Goal: Use online tool/utility: Utilize a website feature to perform a specific function

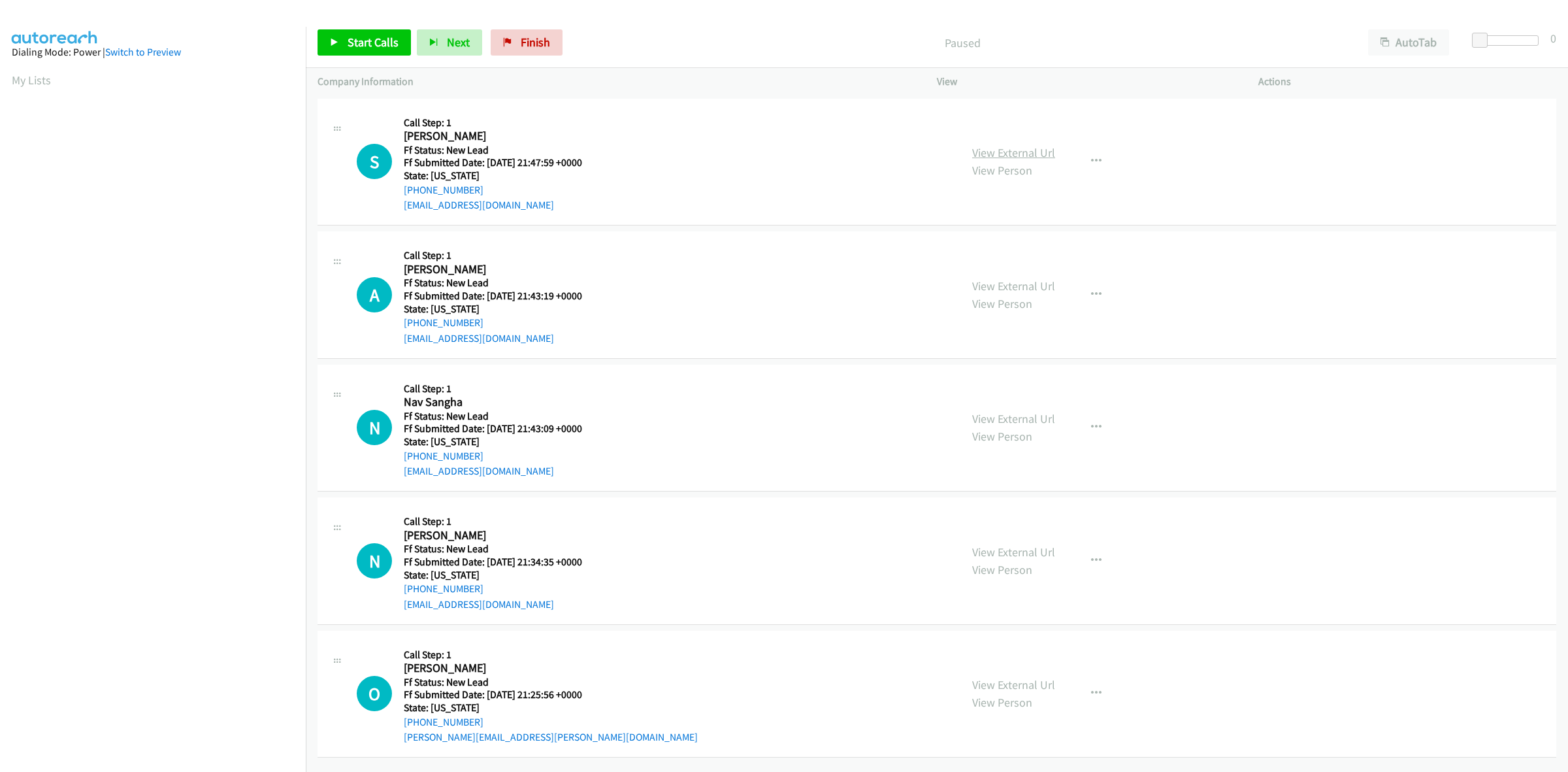
click at [1029, 149] on link "View External Url" at bounding box center [1013, 153] width 83 height 15
click at [1046, 278] on link "View External Url" at bounding box center [1013, 286] width 83 height 15
click at [1024, 412] on link "View External Url" at bounding box center [1013, 419] width 83 height 15
click at [1034, 682] on link "View External Url" at bounding box center [1013, 685] width 83 height 15
click at [1039, 544] on link "View External Url" at bounding box center [1013, 552] width 83 height 15
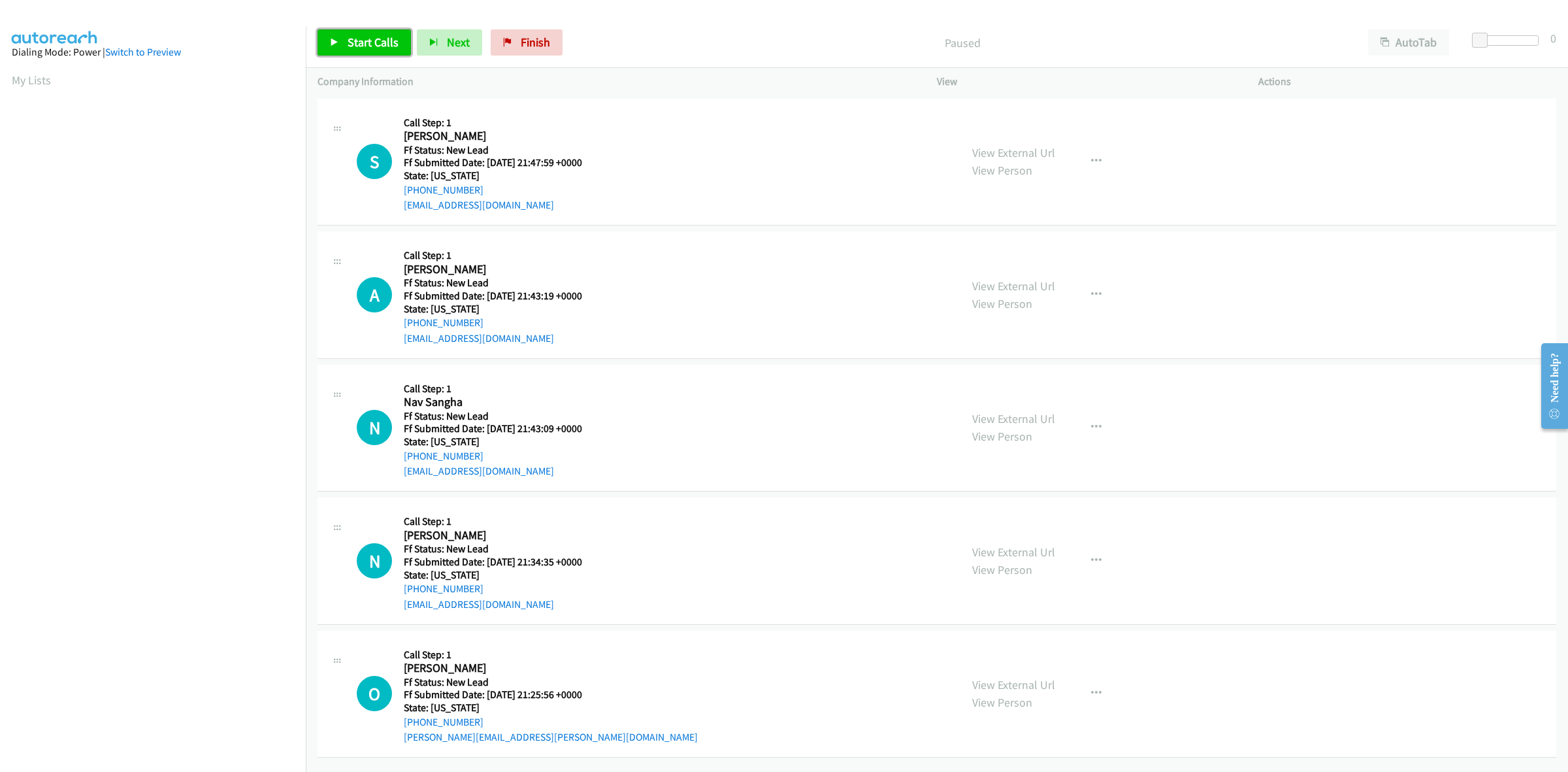
click at [376, 47] on span "Start Calls" at bounding box center [373, 42] width 51 height 15
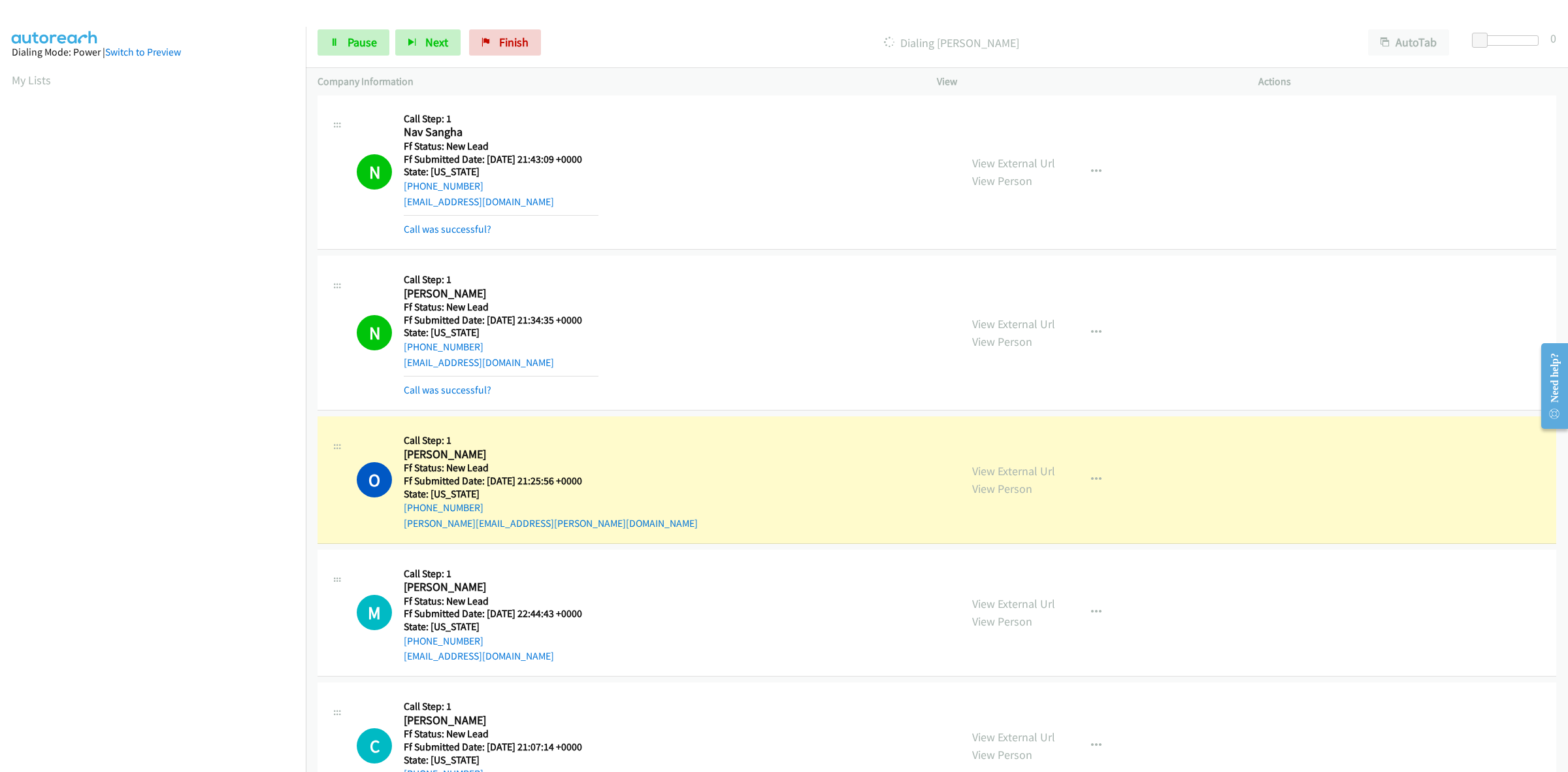
scroll to position [326, 0]
click at [357, 34] on span "Pause" at bounding box center [362, 42] width 29 height 15
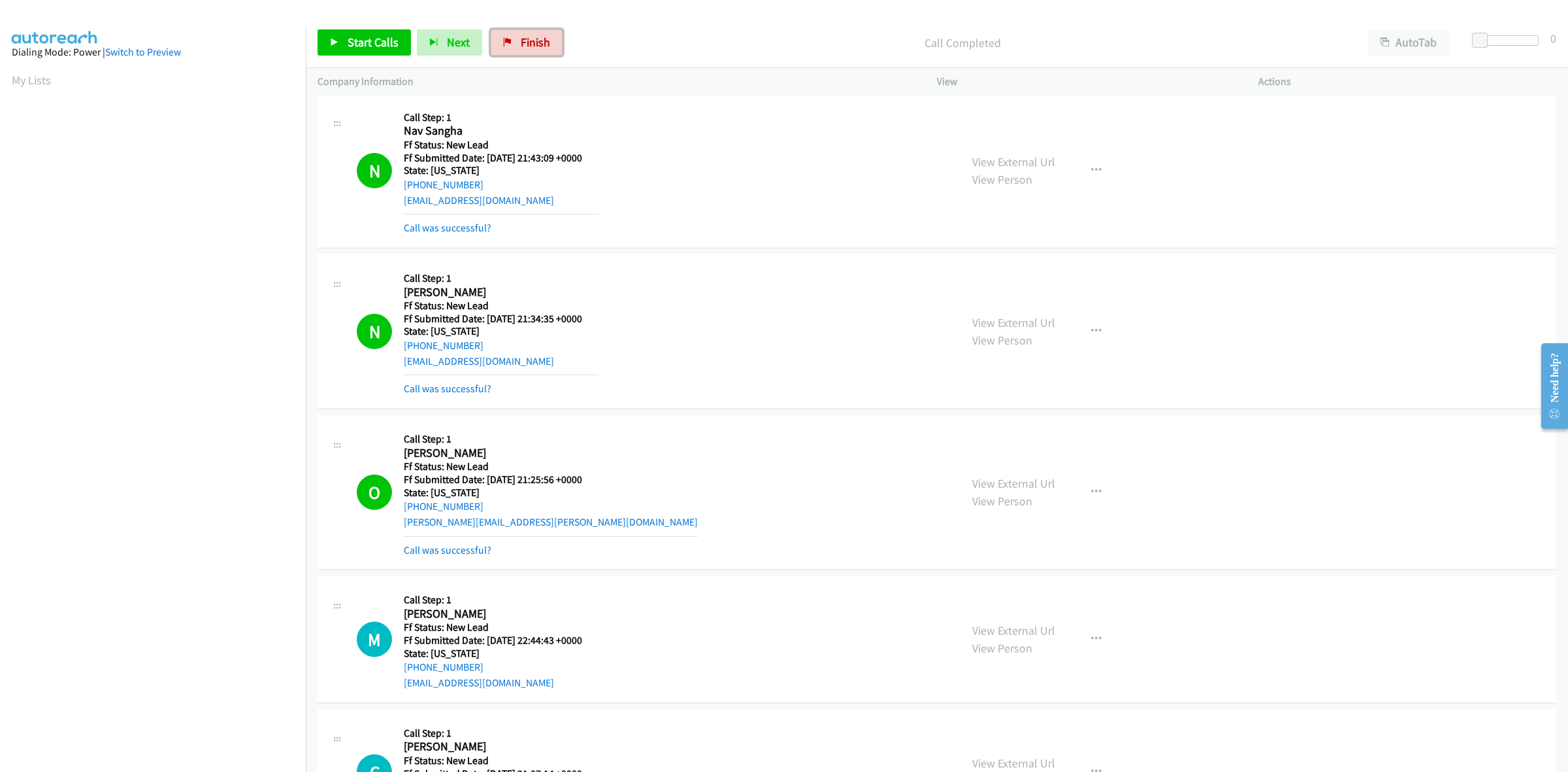
drag, startPoint x: 541, startPoint y: 48, endPoint x: 828, endPoint y: 79, distance: 288.7
click at [541, 48] on span "Finish" at bounding box center [535, 42] width 29 height 15
